Goal: Information Seeking & Learning: Learn about a topic

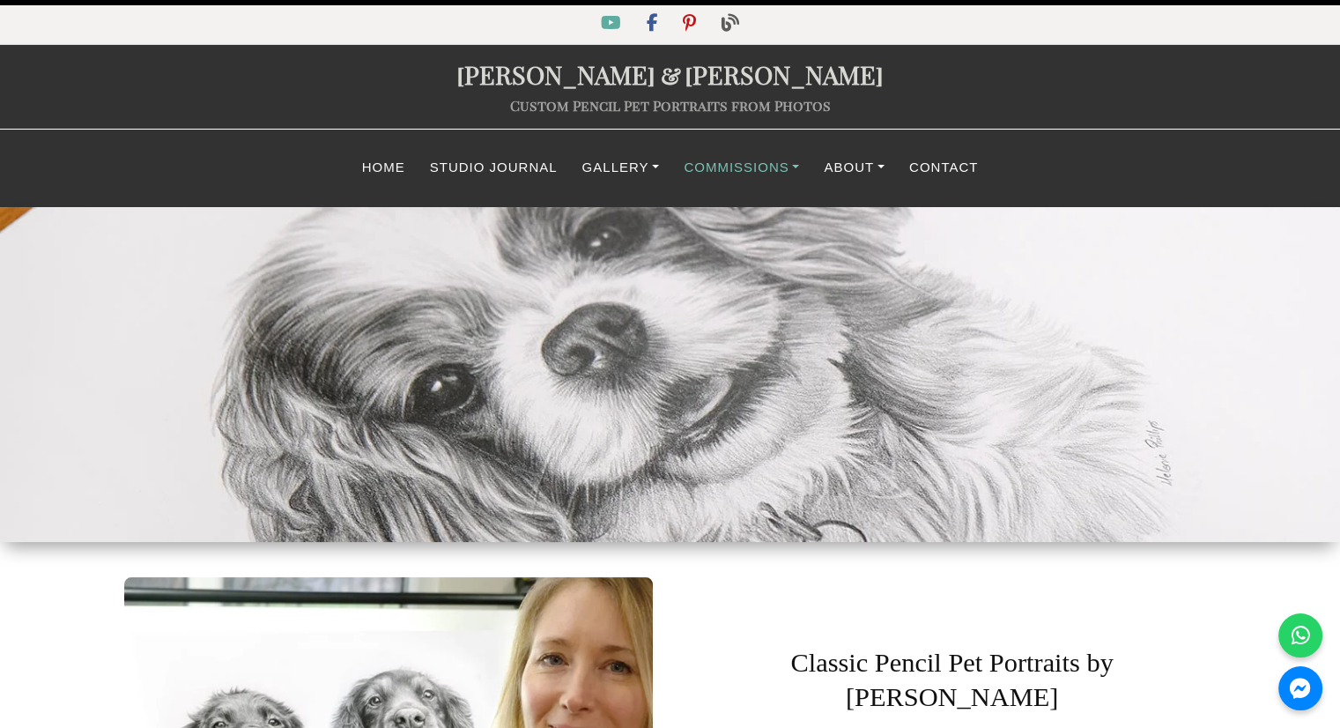
click at [712, 167] on link "Commissions" at bounding box center [741, 168] width 140 height 34
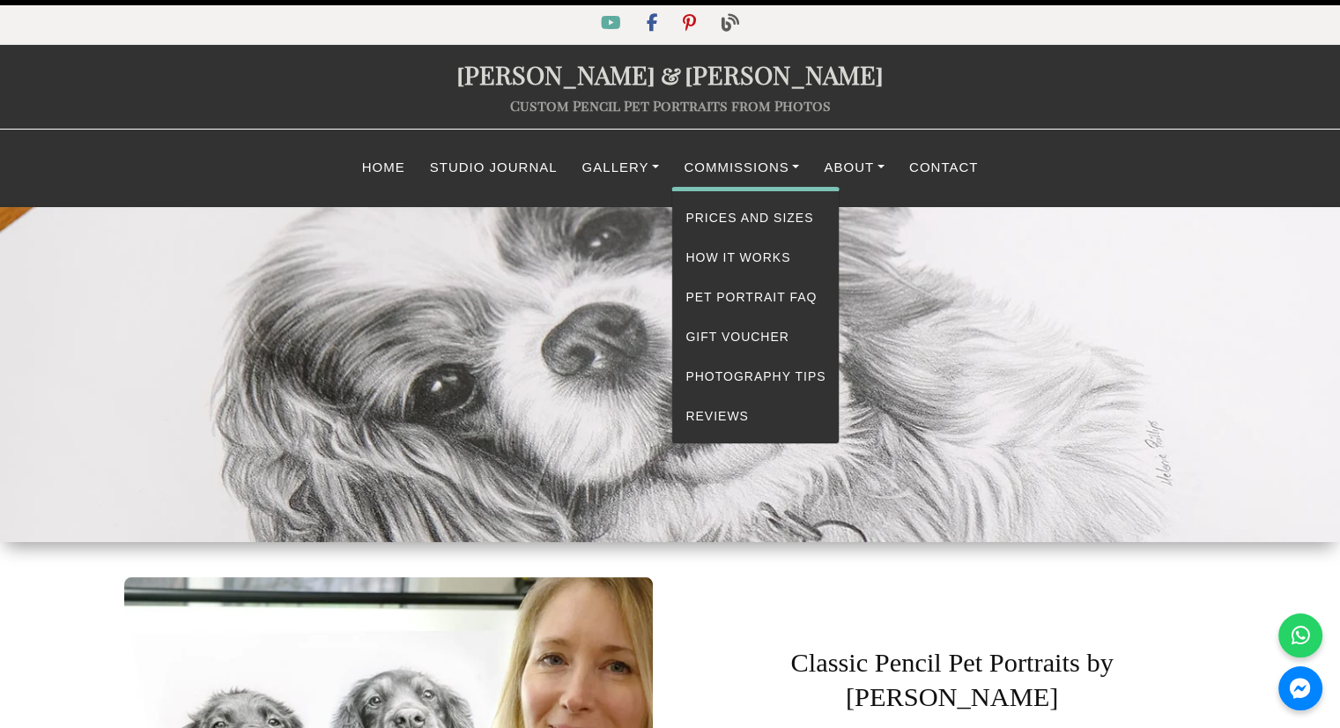
click at [745, 193] on div "Prices and Sizes How It Works Pet Portrait FAQ Gift Voucher Photography Tips Re…" at bounding box center [755, 315] width 168 height 257
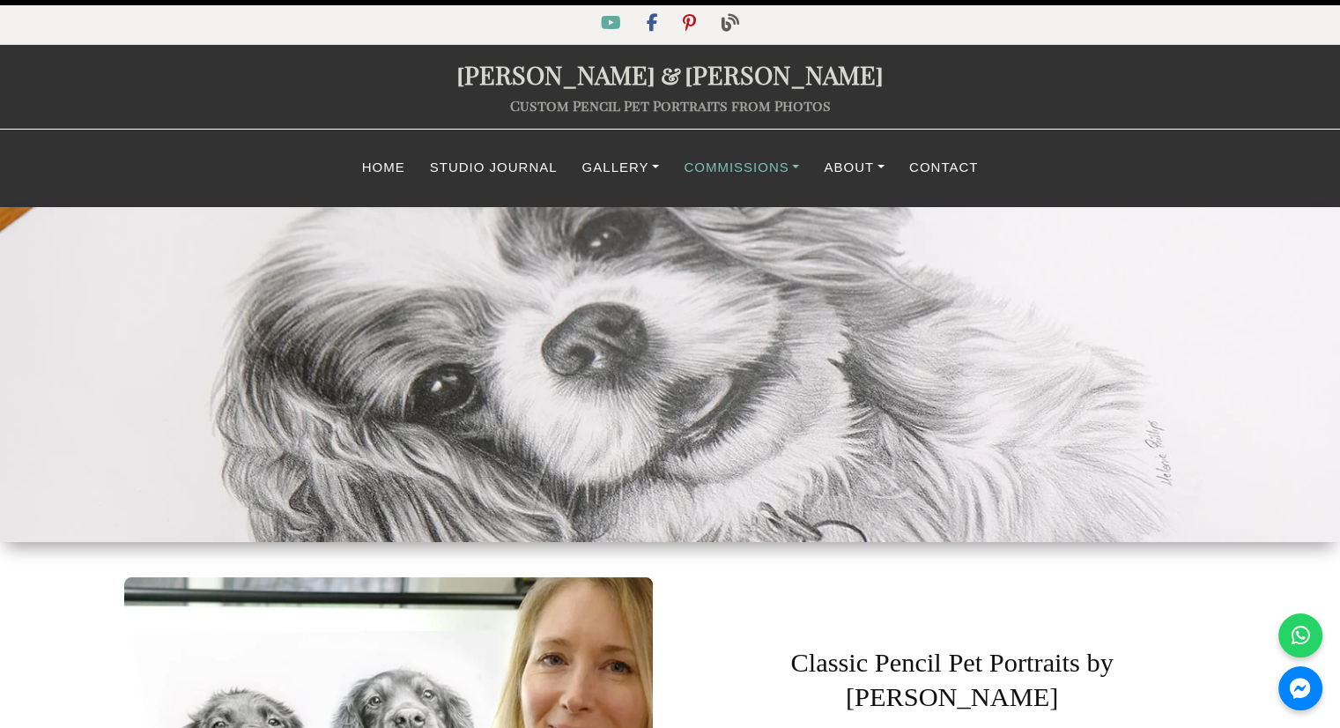
click at [734, 166] on link "Commissions" at bounding box center [741, 168] width 140 height 34
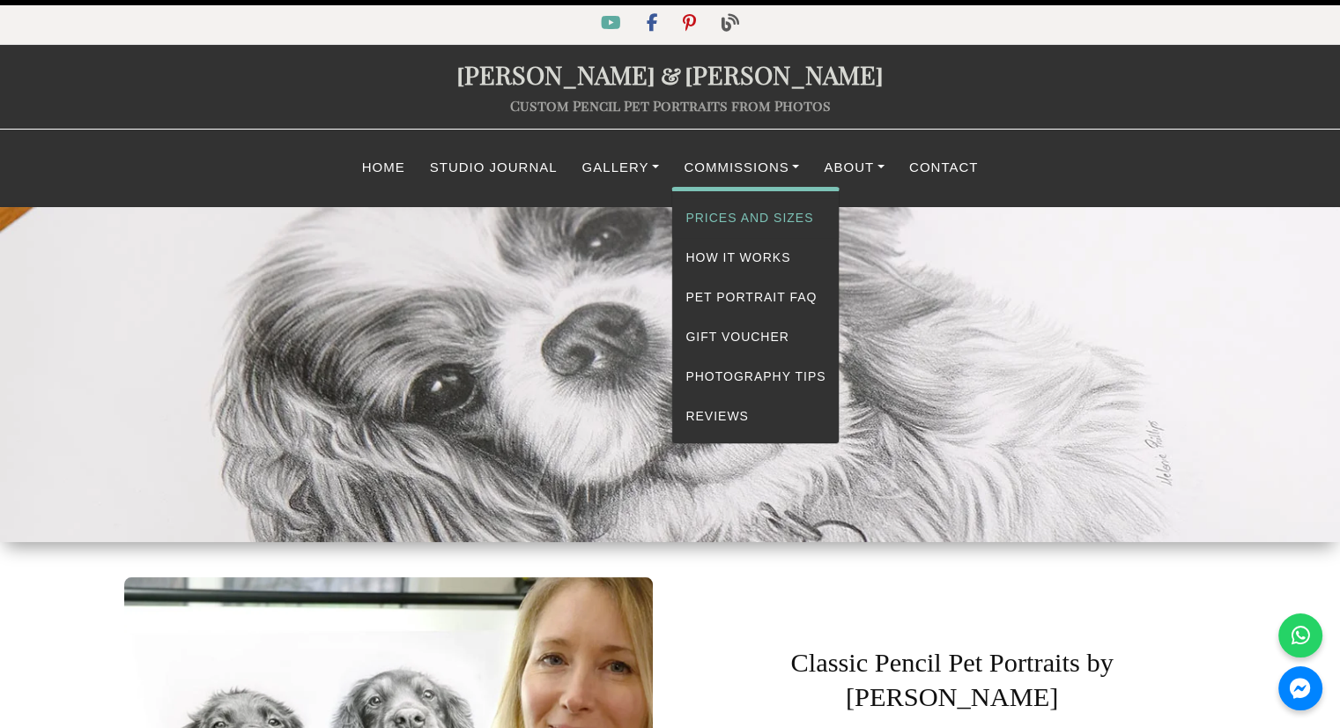
click at [735, 215] on link "Prices and Sizes" at bounding box center [755, 218] width 166 height 40
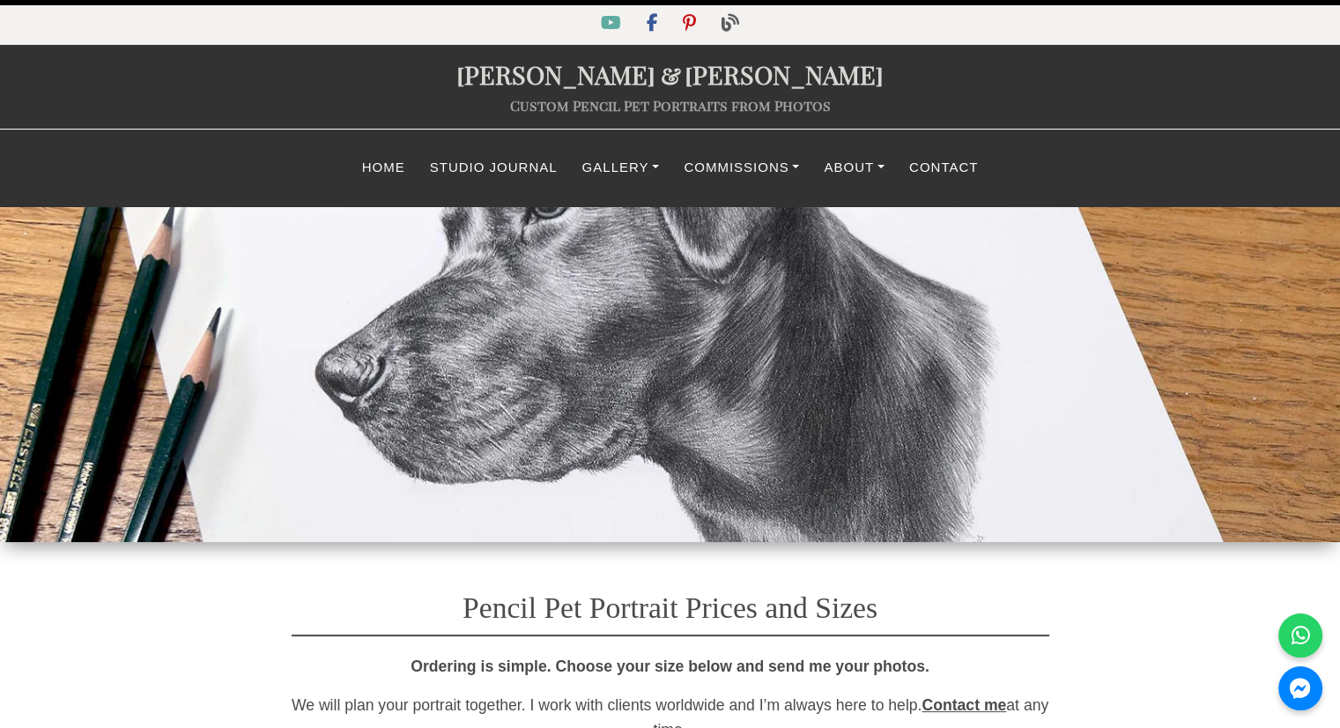
select select "GBP"
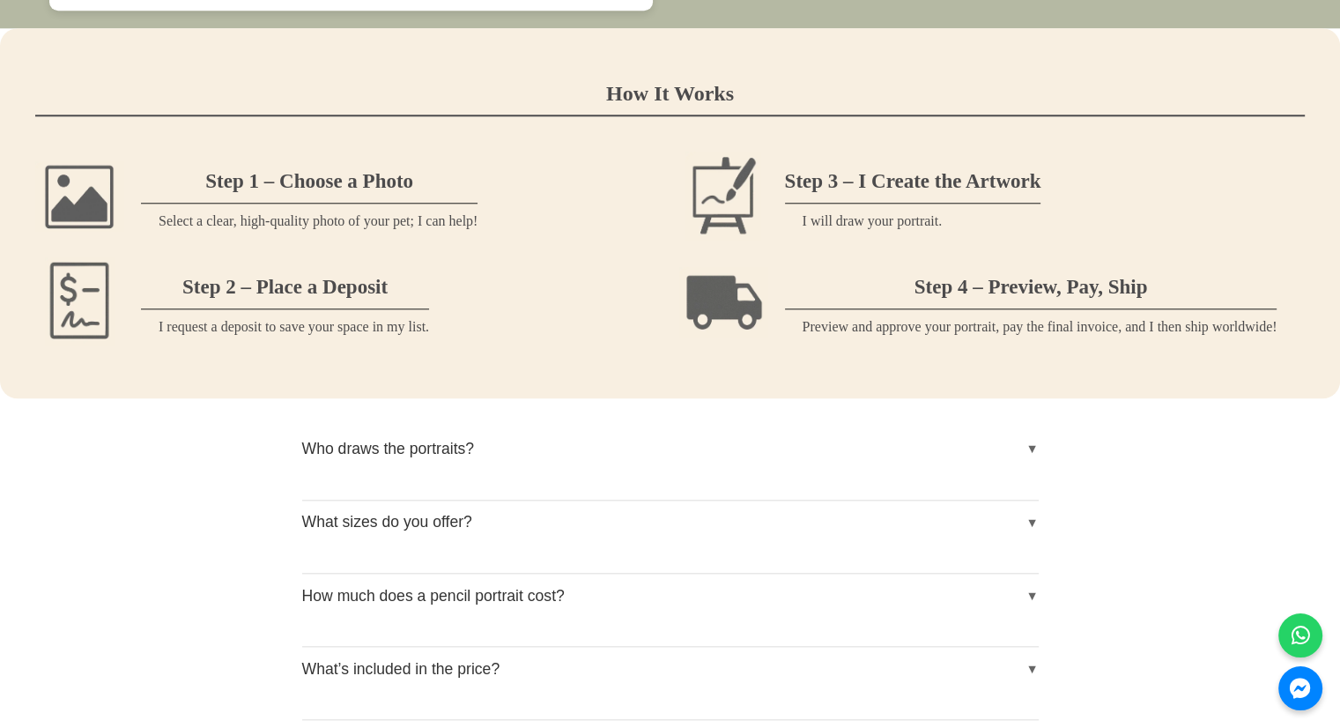
scroll to position [1771, 0]
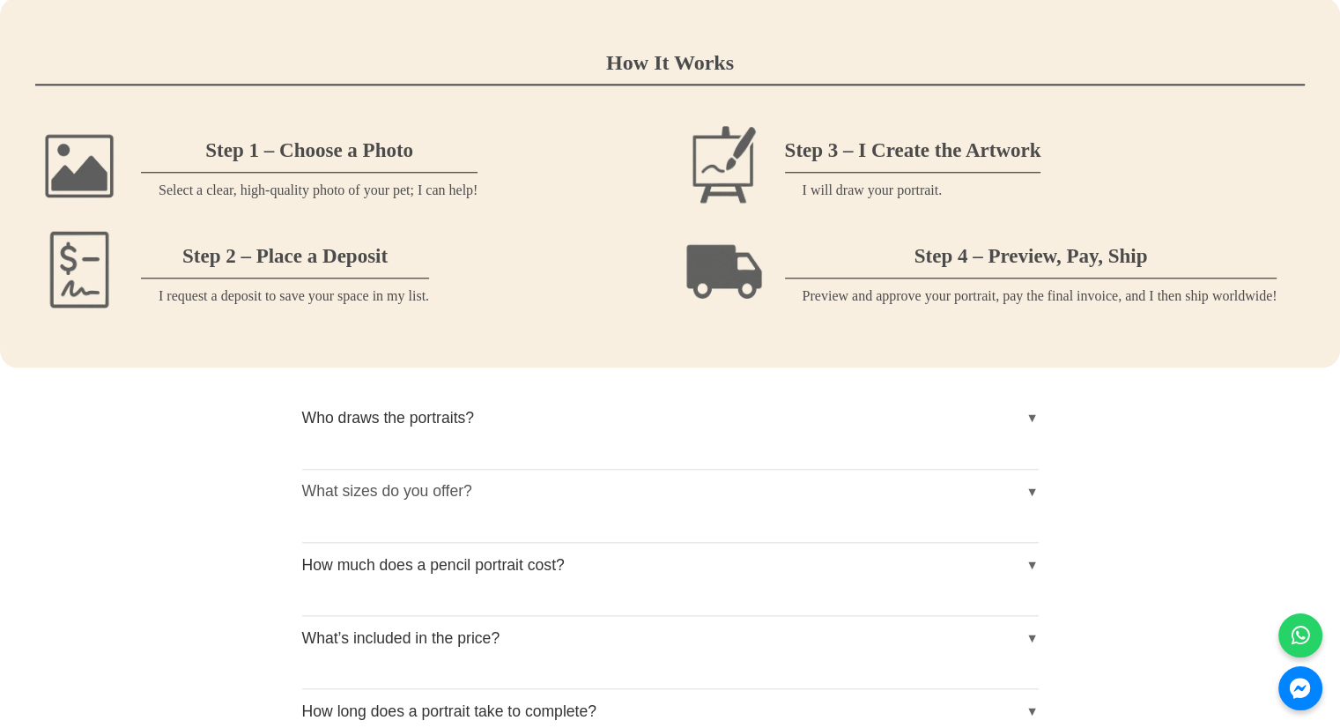
click at [388, 514] on button "What sizes do you offer?" at bounding box center [670, 491] width 736 height 44
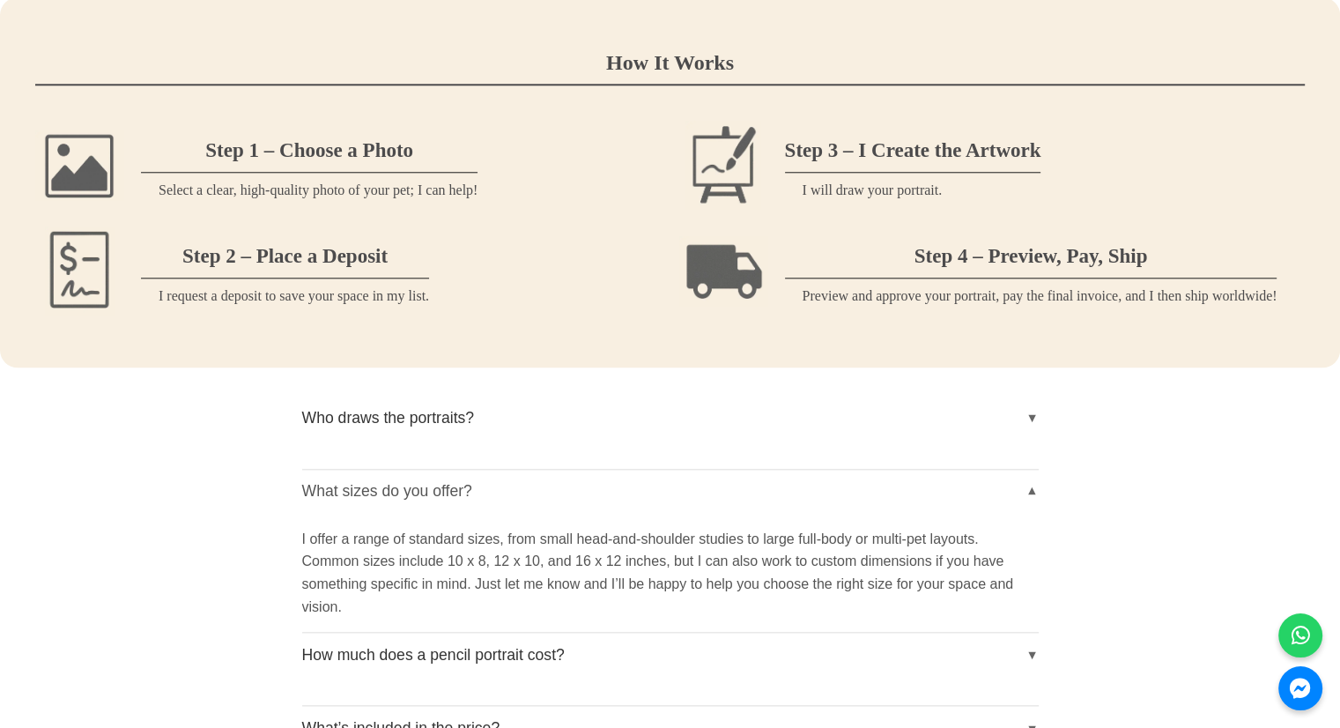
click at [388, 514] on button "What sizes do you offer?" at bounding box center [670, 491] width 736 height 44
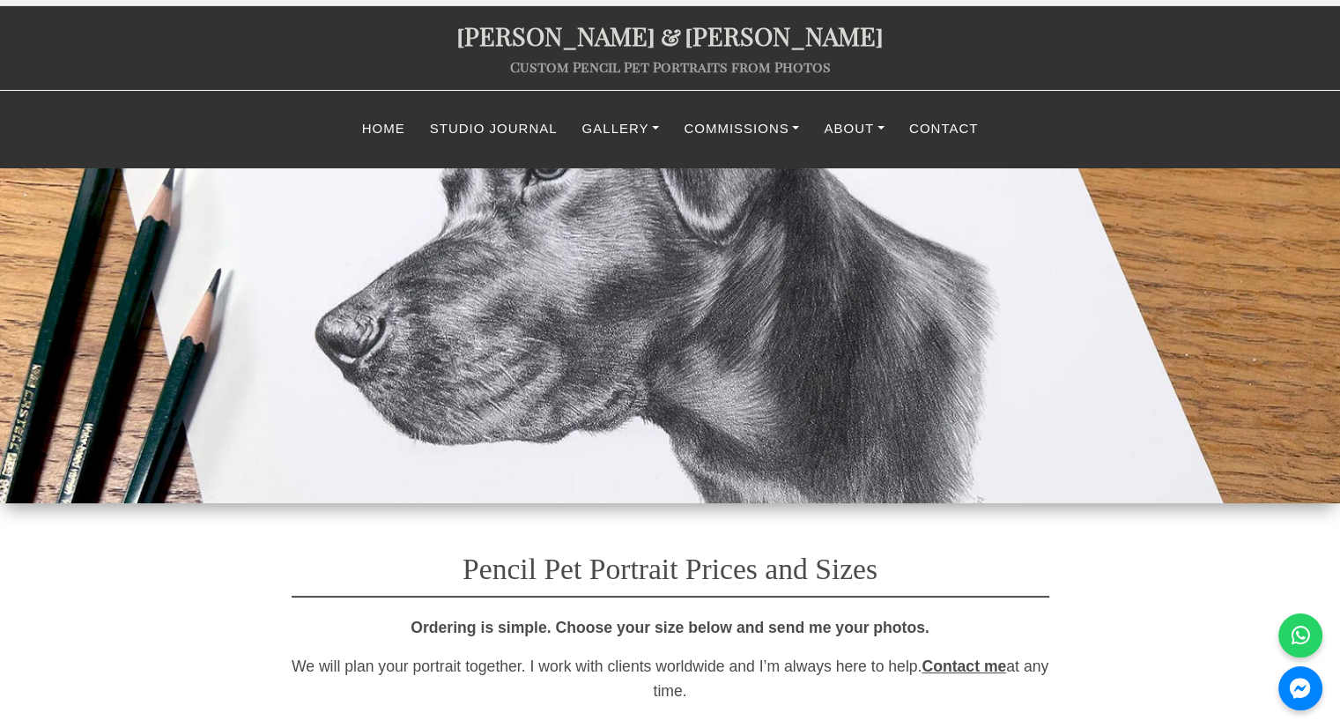
scroll to position [41, 0]
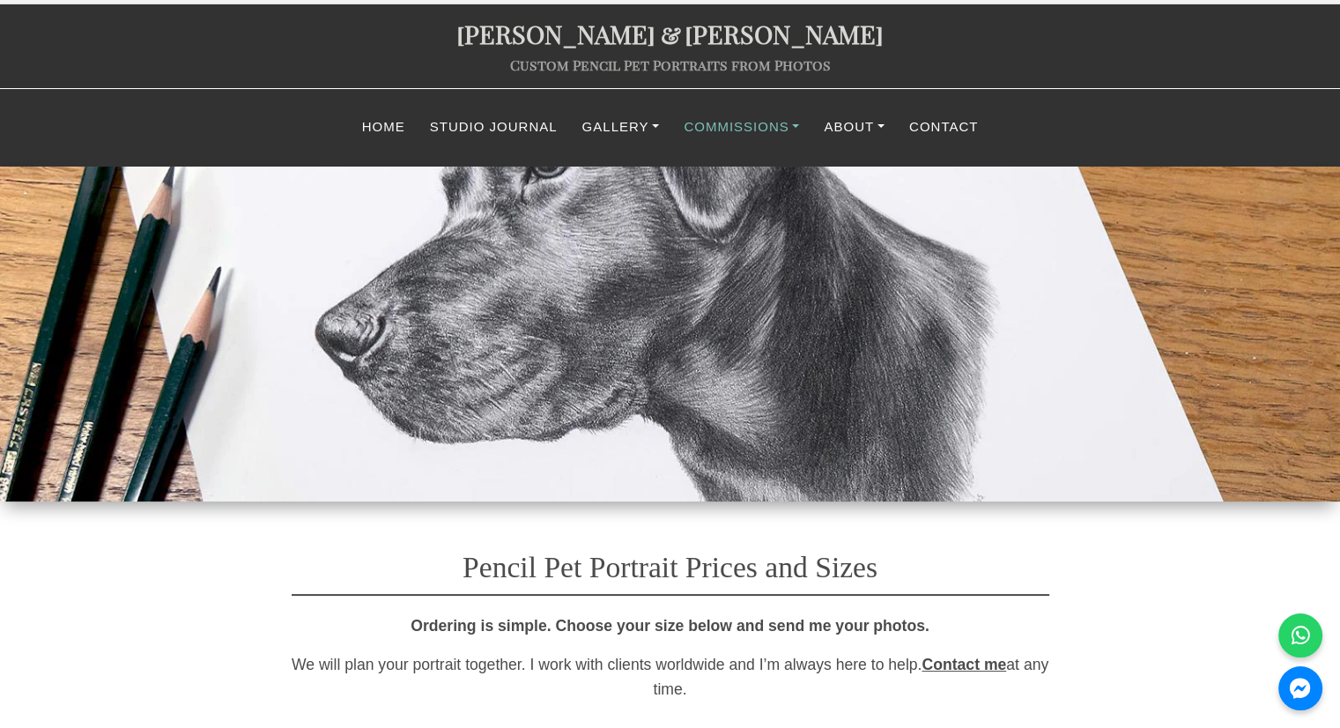
click at [773, 125] on link "Commissions" at bounding box center [741, 127] width 140 height 34
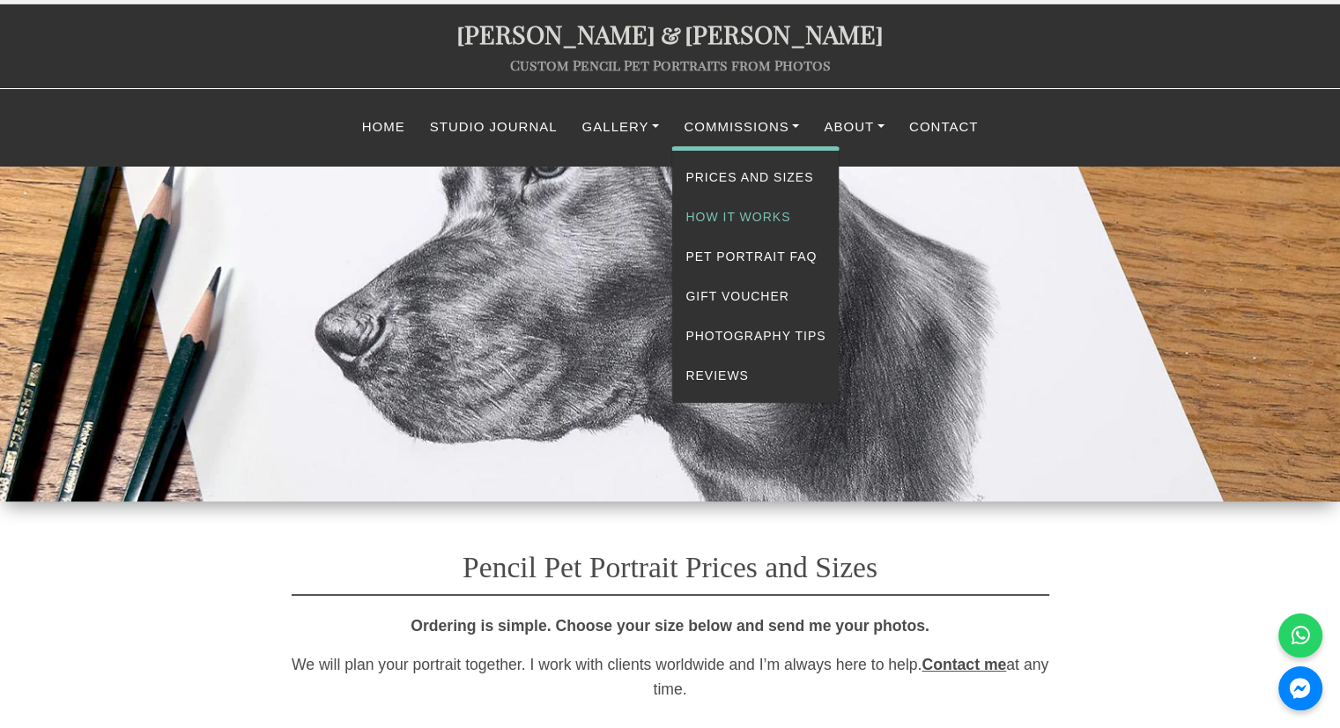
click at [735, 221] on link "How It Works" at bounding box center [755, 217] width 166 height 40
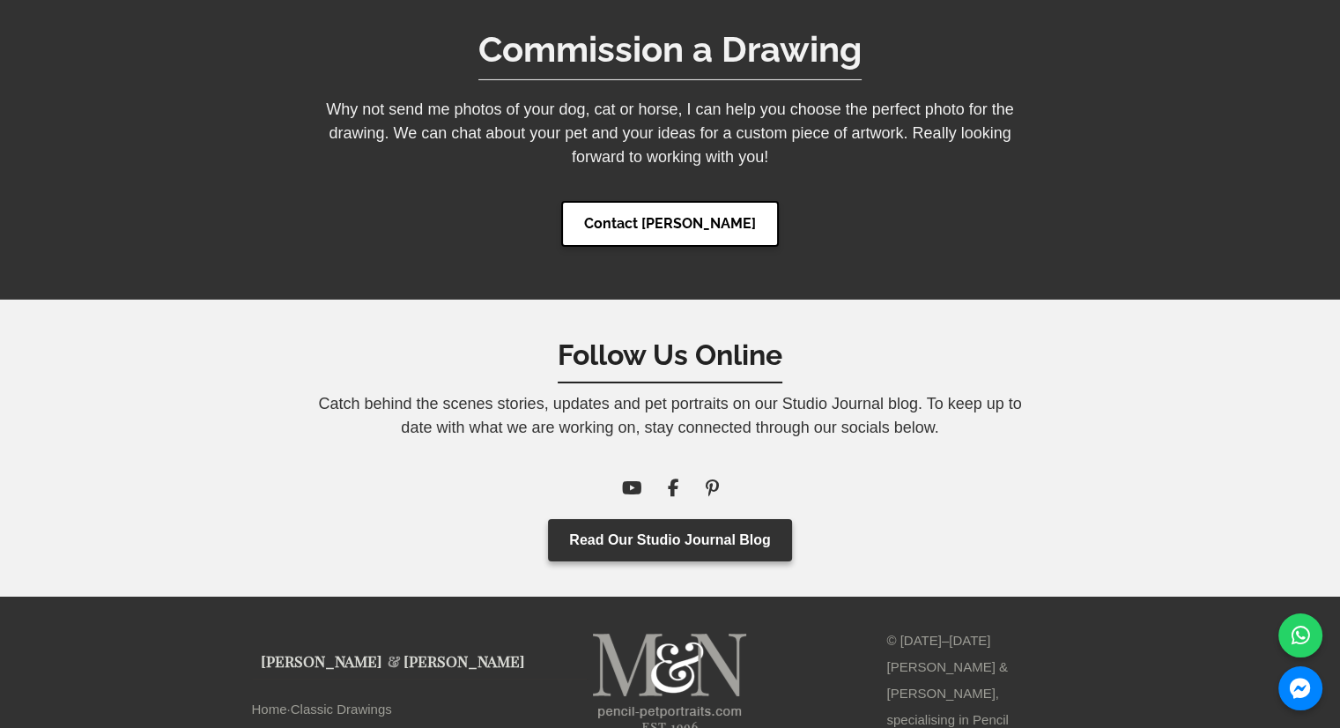
scroll to position [6111, 0]
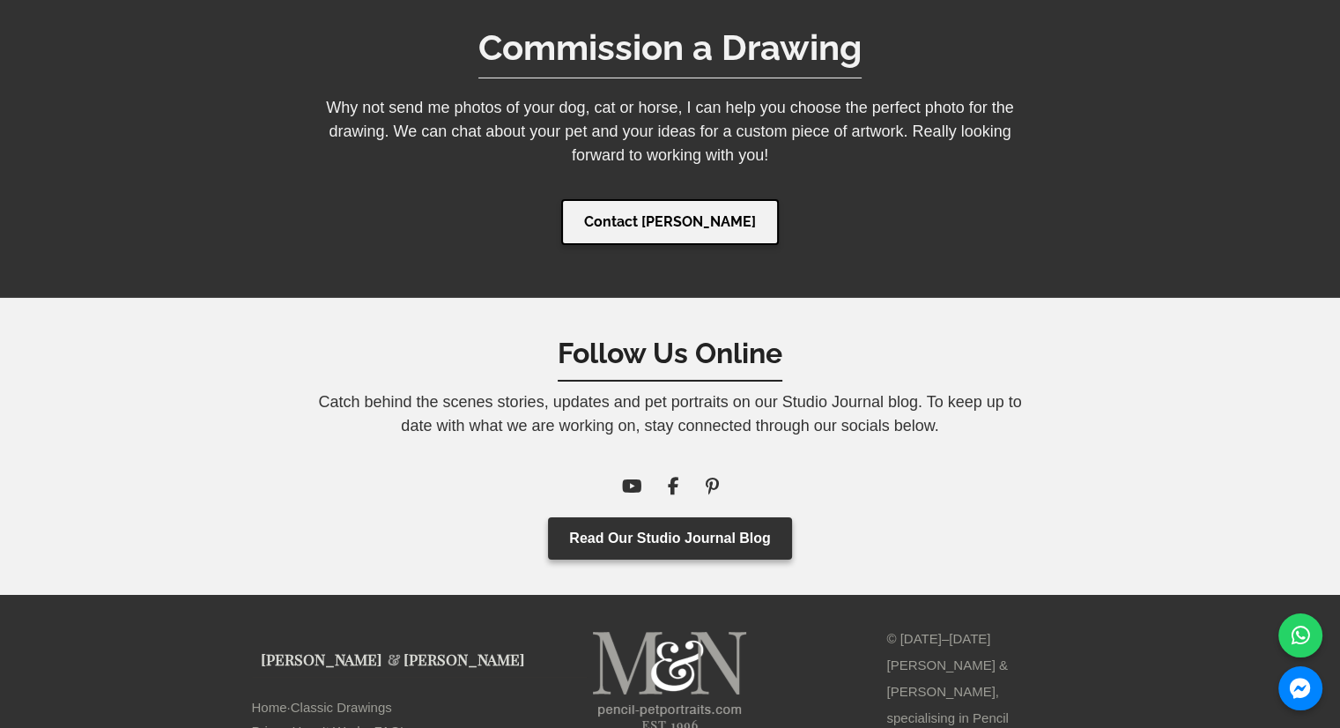
click at [663, 216] on link "Contact [PERSON_NAME]" at bounding box center [670, 222] width 218 height 46
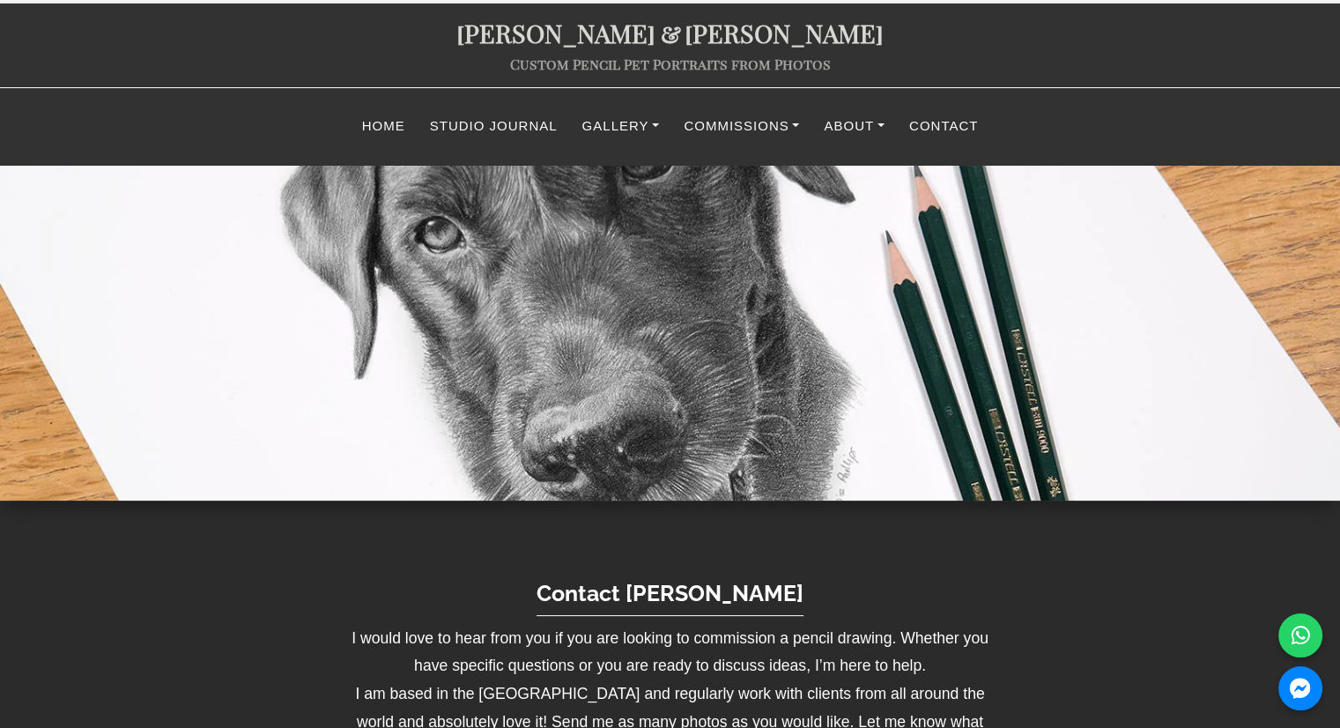
scroll to position [41, 0]
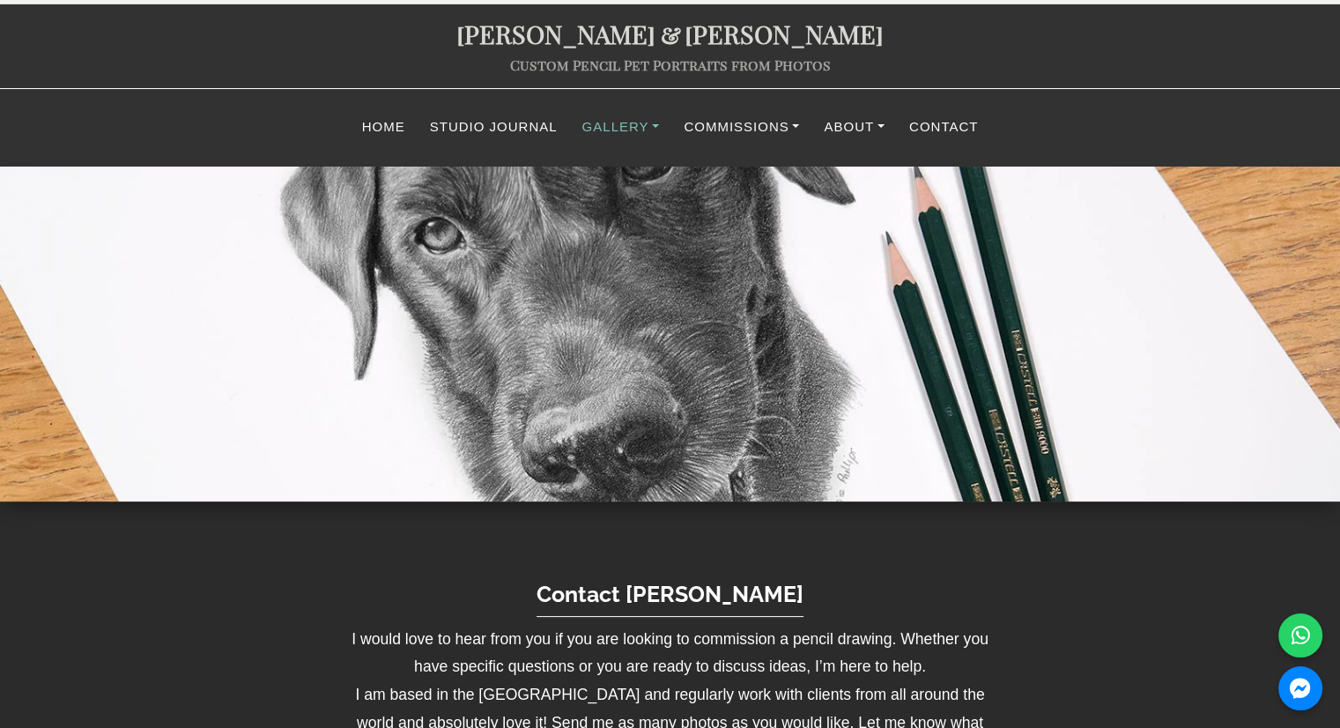
click at [615, 129] on link "Gallery" at bounding box center [621, 127] width 102 height 34
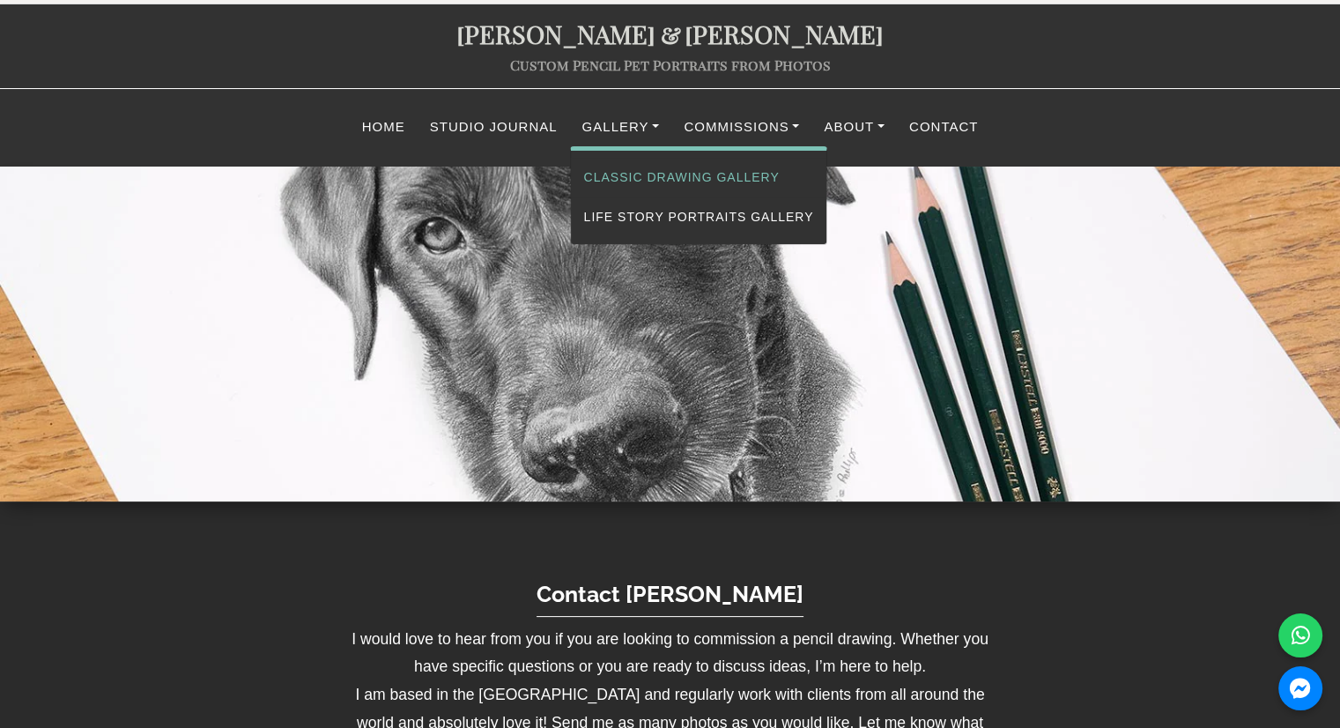
click at [627, 186] on link "Classic Drawing Gallery" at bounding box center [699, 178] width 256 height 40
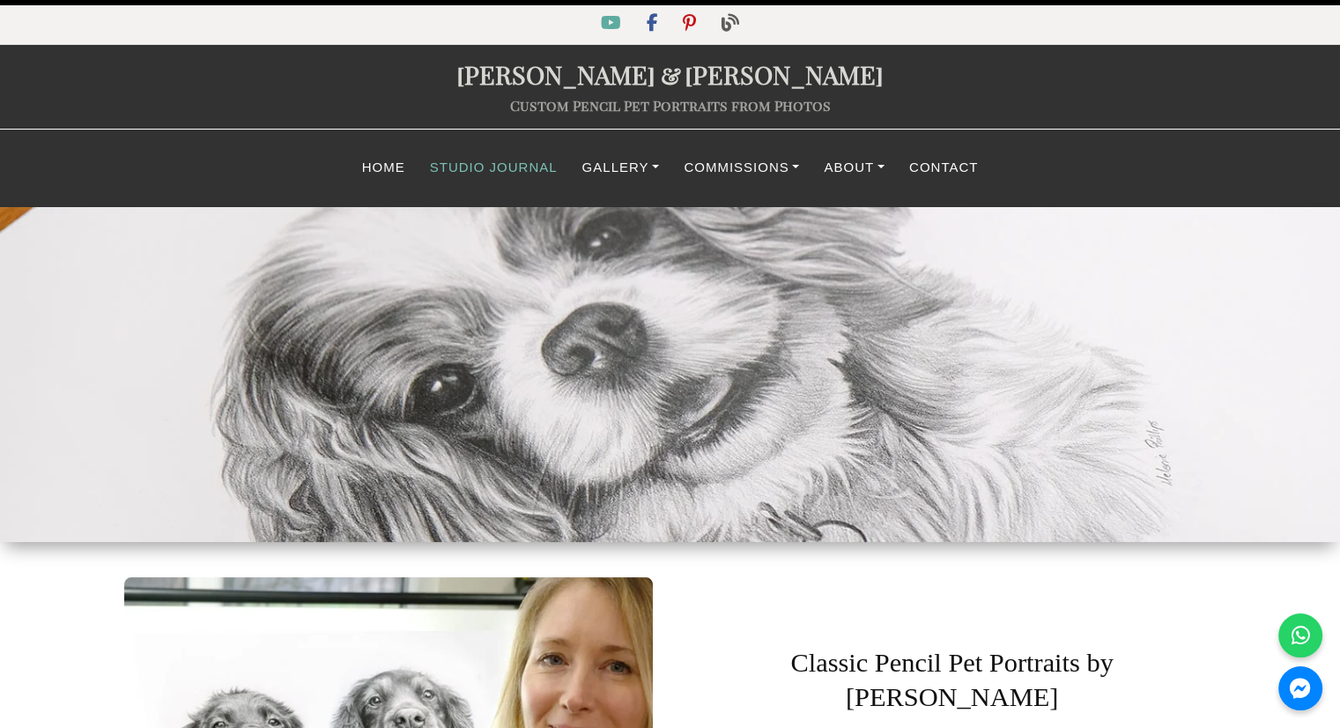
click at [537, 165] on link "Studio Journal" at bounding box center [494, 168] width 152 height 34
